Goal: Information Seeking & Learning: Learn about a topic

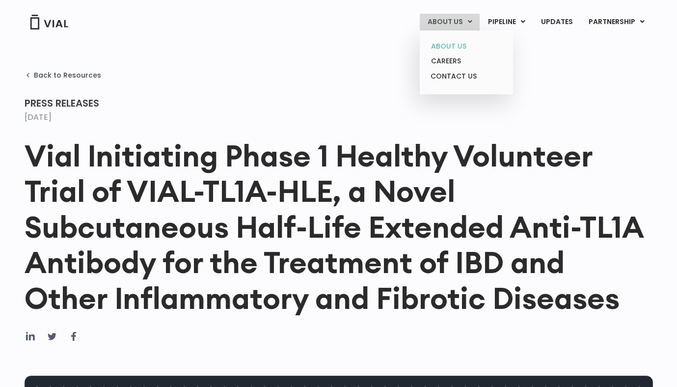
click at [451, 48] on link "ABOUT US" at bounding box center [466, 46] width 86 height 15
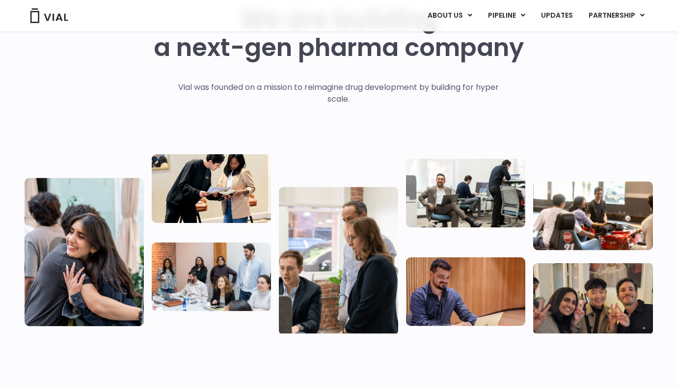
click at [242, 90] on p "Vial was founded on a mission to reimagine drug development by building for hyp…" at bounding box center [338, 94] width 341 height 24
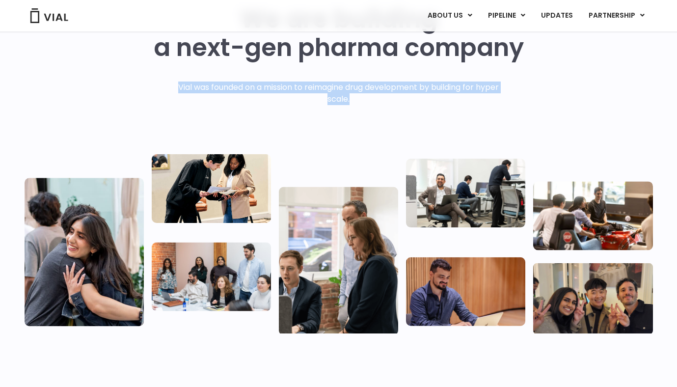
click at [283, 124] on div "Vial was founded on a mission to reimagine drug development by building for hyp…" at bounding box center [338, 113] width 341 height 63
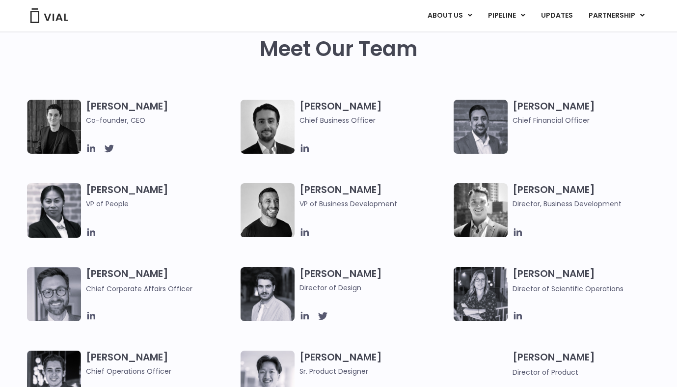
scroll to position [475, 0]
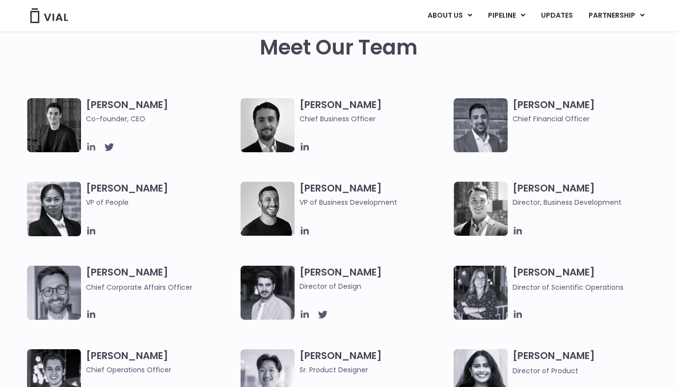
click at [90, 147] on icon at bounding box center [91, 147] width 8 height 8
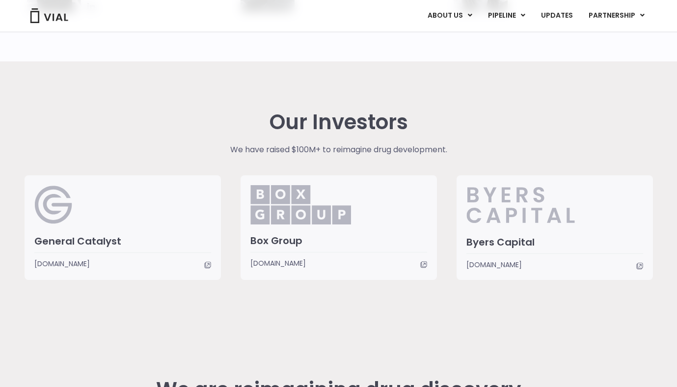
scroll to position [2320, 0]
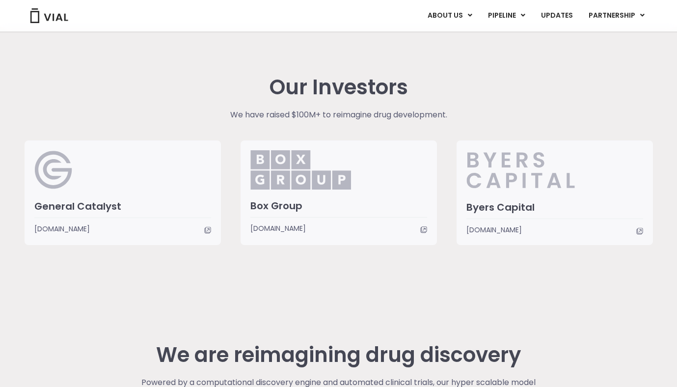
click at [509, 211] on h3 "Byers Capital" at bounding box center [555, 207] width 177 height 13
click at [372, 203] on h3 "Box Group" at bounding box center [339, 205] width 177 height 13
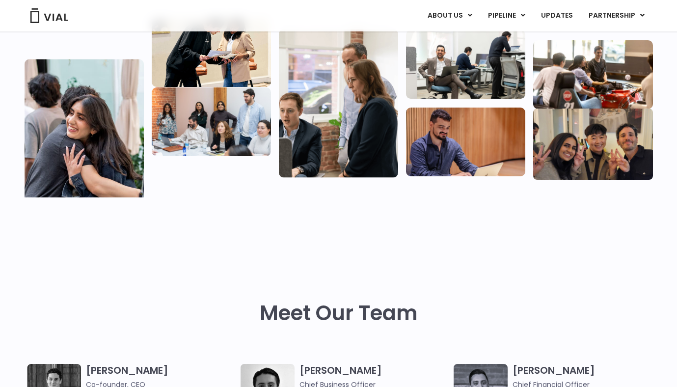
scroll to position [0, 0]
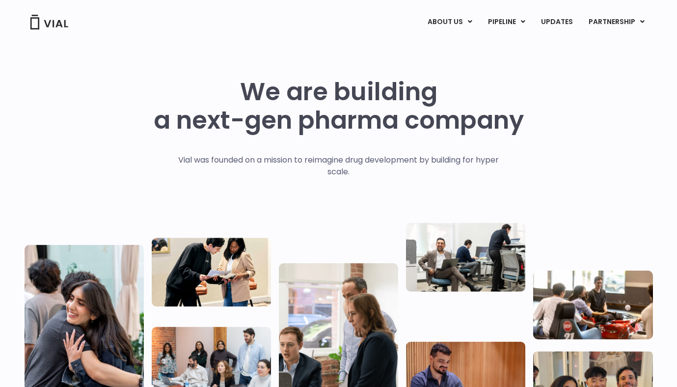
click at [56, 26] on img at bounding box center [48, 22] width 39 height 15
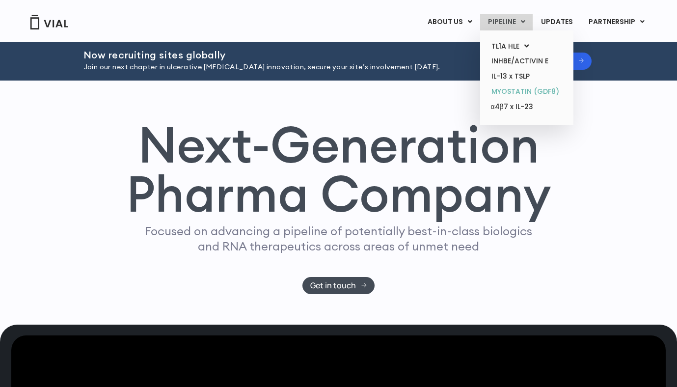
click at [524, 89] on link "MYOSTATIN (GDF8)" at bounding box center [527, 91] width 86 height 15
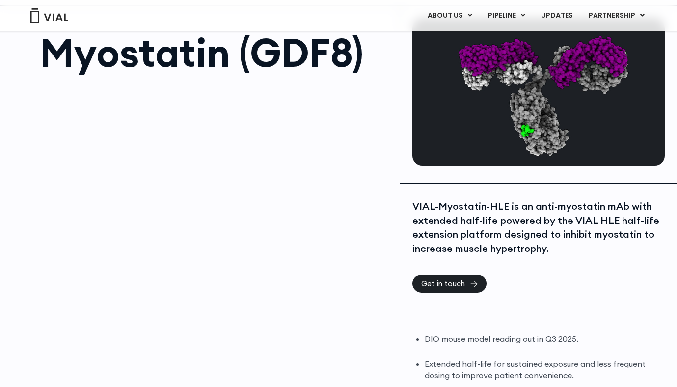
scroll to position [58, 0]
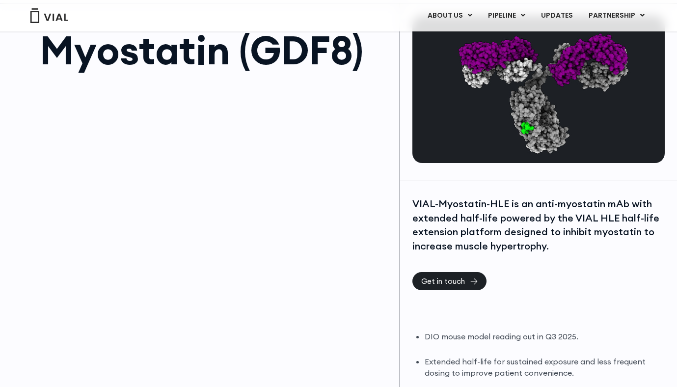
click at [491, 208] on div "VIAL-Myostatin-HLE is an anti-myostatin mAb with extended half-life powered by …" at bounding box center [539, 225] width 253 height 56
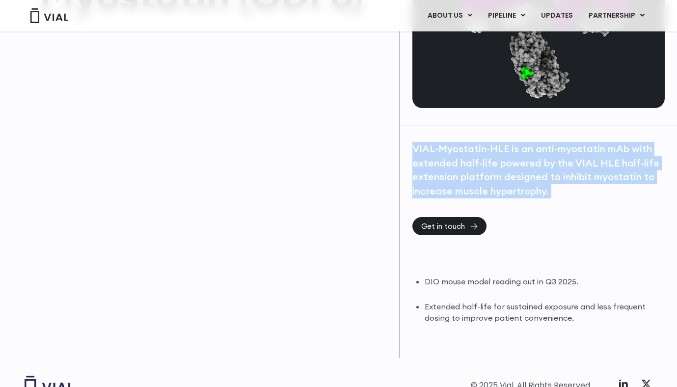
scroll to position [115, 0]
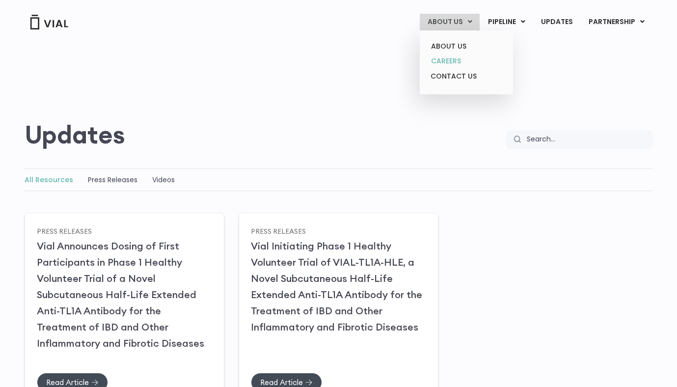
click at [451, 57] on link "CAREERS" at bounding box center [466, 61] width 86 height 15
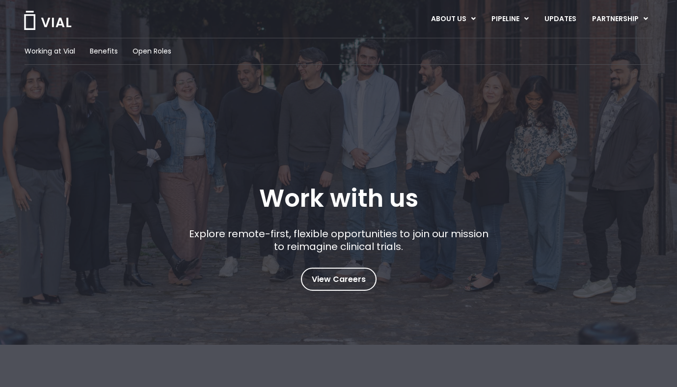
scroll to position [23, 0]
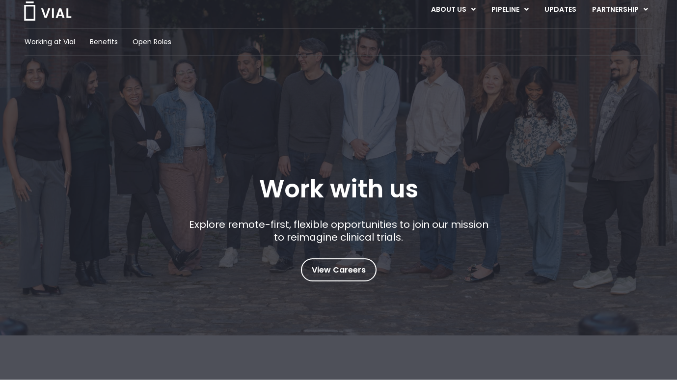
click at [257, 134] on div "Working at Vial Benefits Open Roles Work with us Explore remote-first, flexible…" at bounding box center [339, 154] width 628 height 253
click at [336, 266] on span "View Careers" at bounding box center [339, 270] width 54 height 13
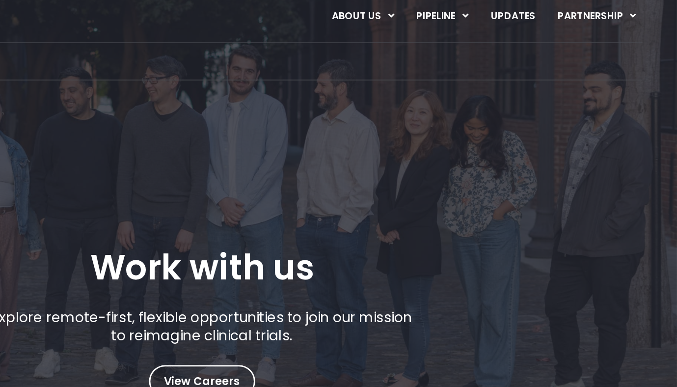
scroll to position [8, 0]
